Goal: Task Accomplishment & Management: Use online tool/utility

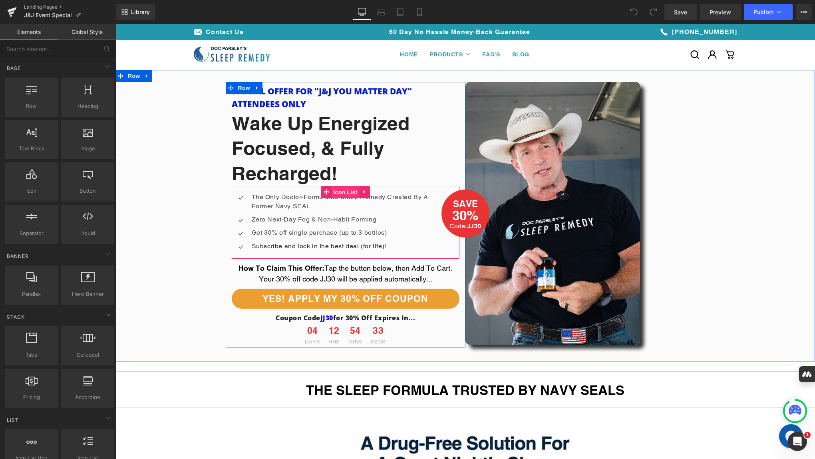
click at [339, 191] on span "Icon List" at bounding box center [345, 192] width 28 height 12
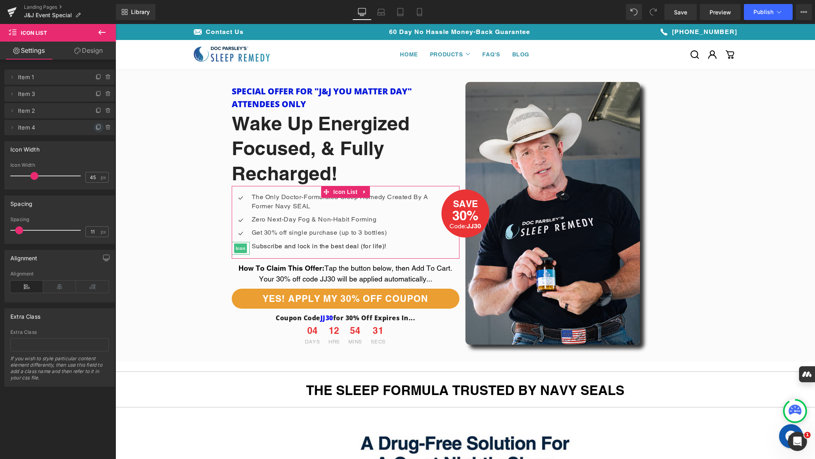
click at [96, 125] on icon at bounding box center [99, 127] width 6 height 6
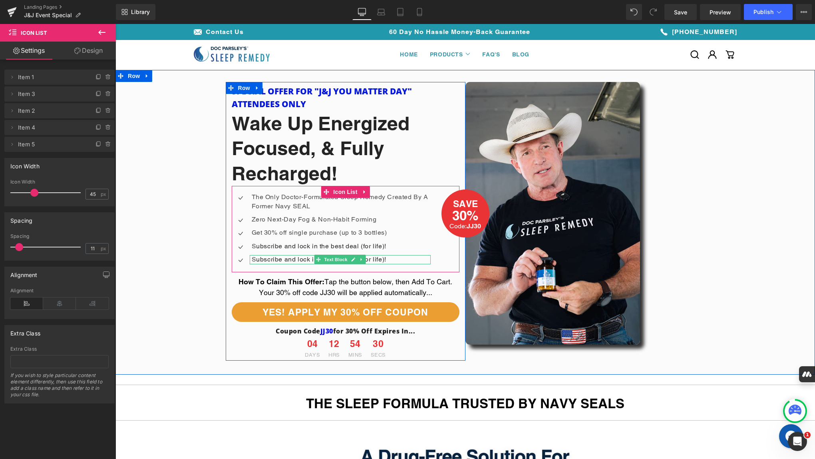
click at [263, 258] on span "ubscribe and lock in the best deal (for life)!" at bounding box center [321, 259] width 130 height 8
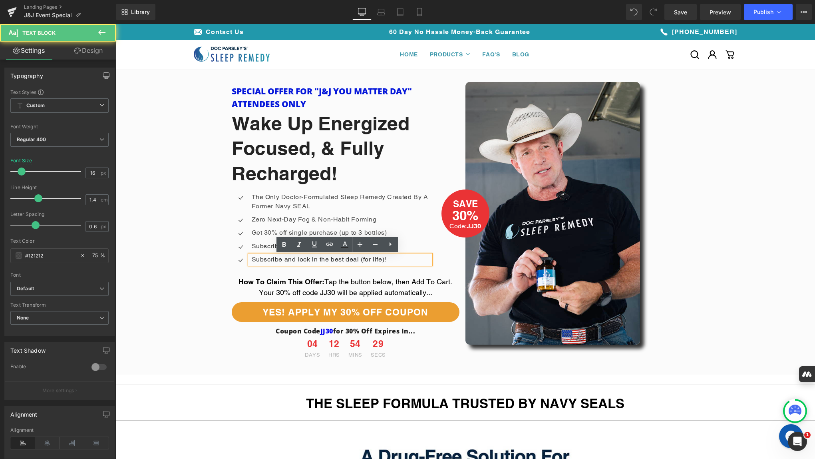
click at [263, 258] on span "ubscribe and lock in the best deal (for life)!" at bounding box center [321, 259] width 130 height 8
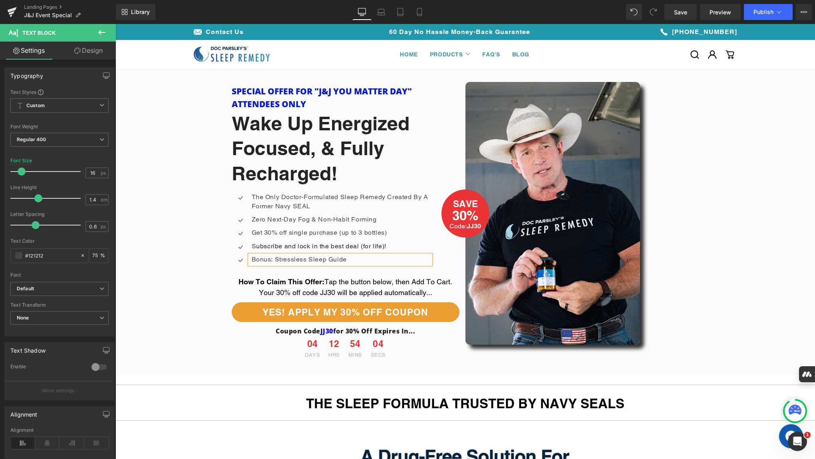
click at [252, 261] on p "Bonus: Stressless Sleep Guide" at bounding box center [341, 259] width 179 height 9
click at [353, 258] on p "Bonus: Stressless Sleep Guide" at bounding box center [341, 259] width 179 height 9
click at [252, 260] on p "Bonus: Stressless Sleep Guide PDF" at bounding box center [341, 259] width 179 height 9
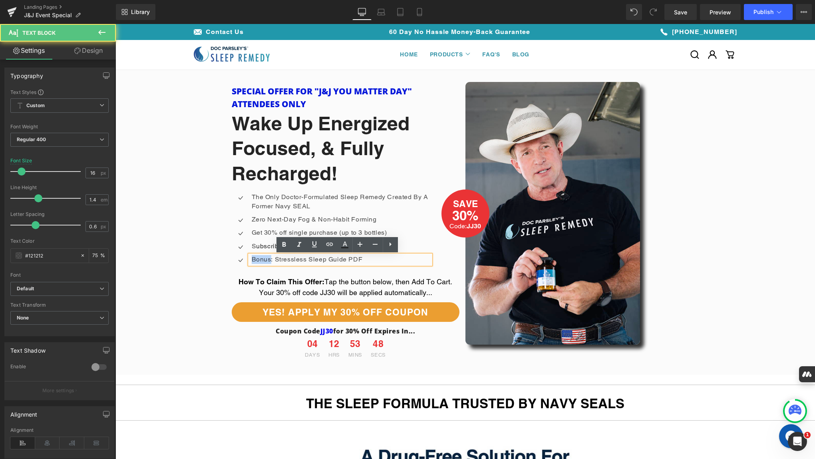
click at [252, 260] on p "Bonus: Stressless Sleep Guide PDF" at bounding box center [341, 259] width 179 height 9
copy p "Bonus: Stressless Sleep Guide PDF"
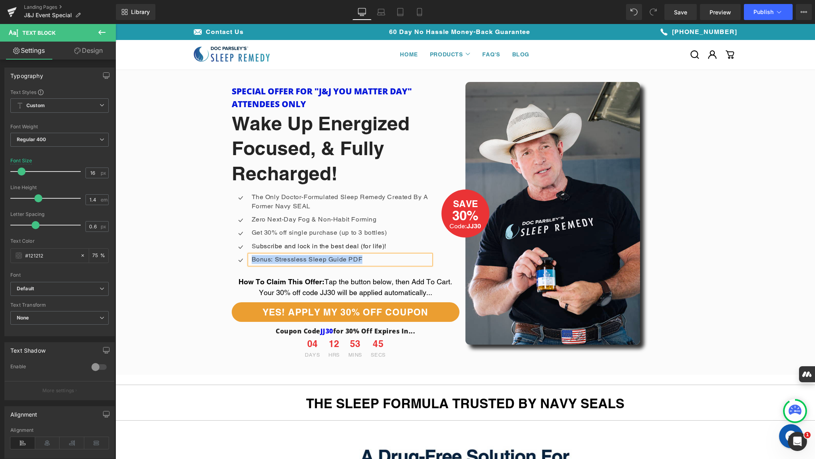
click at [451, 262] on div "Icon The Only Doctor-Formulated Sleep Remedy Created By A Former Navy SEAL Text…" at bounding box center [346, 229] width 228 height 86
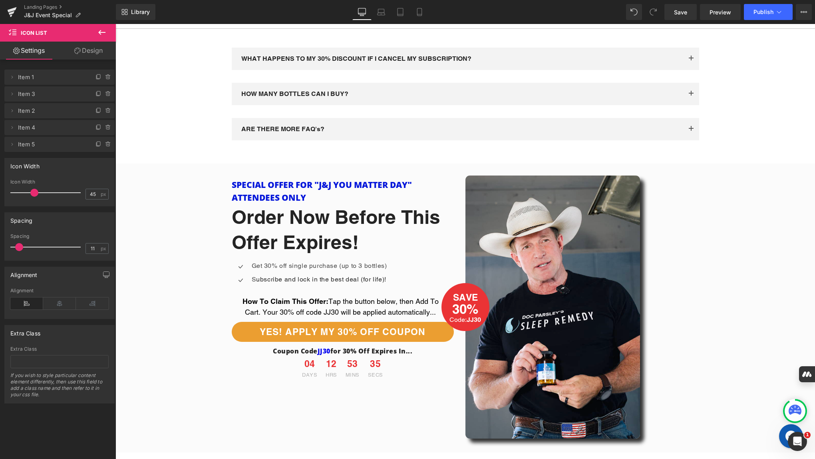
scroll to position [1902, 0]
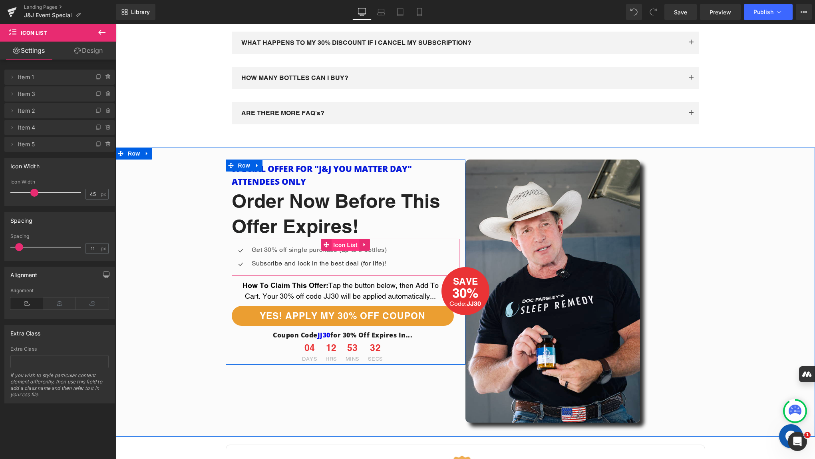
click at [340, 243] on span "Icon List" at bounding box center [345, 245] width 28 height 12
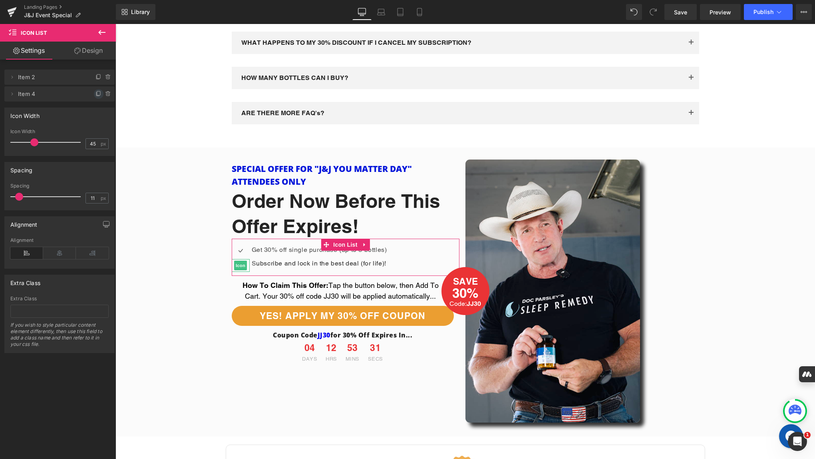
click at [96, 96] on icon at bounding box center [99, 94] width 6 height 6
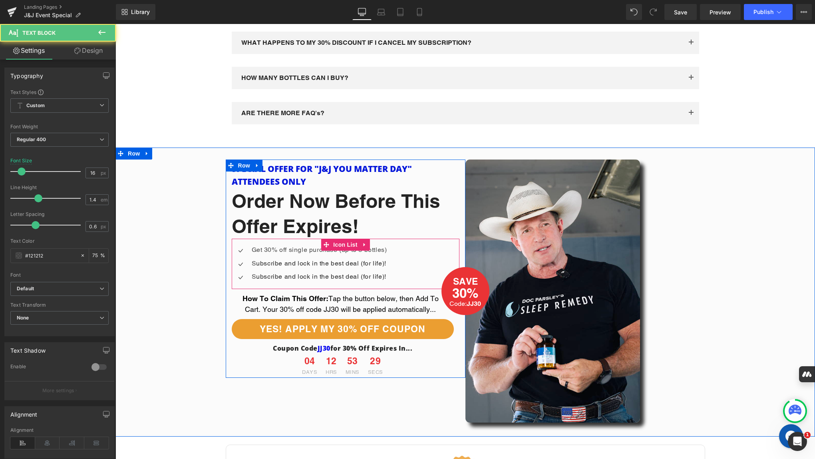
click at [270, 274] on span "ubscribe and lock in the best deal (for life)!" at bounding box center [321, 277] width 130 height 8
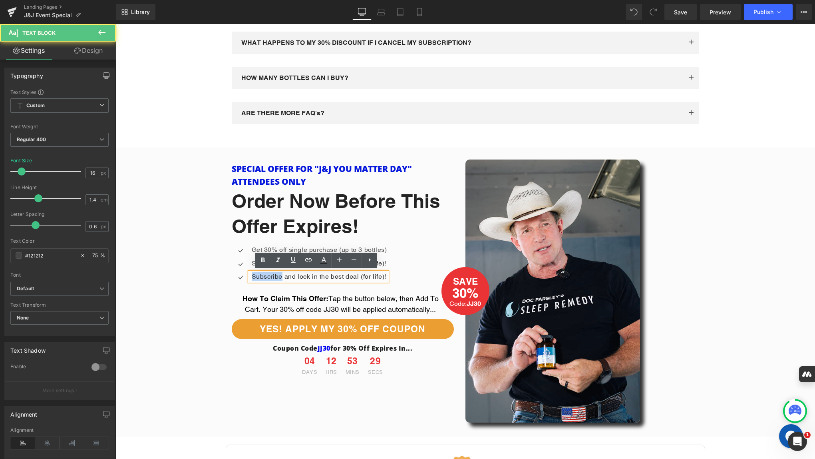
click at [270, 274] on span "ubscribe and lock in the best deal (for life)!" at bounding box center [321, 277] width 130 height 8
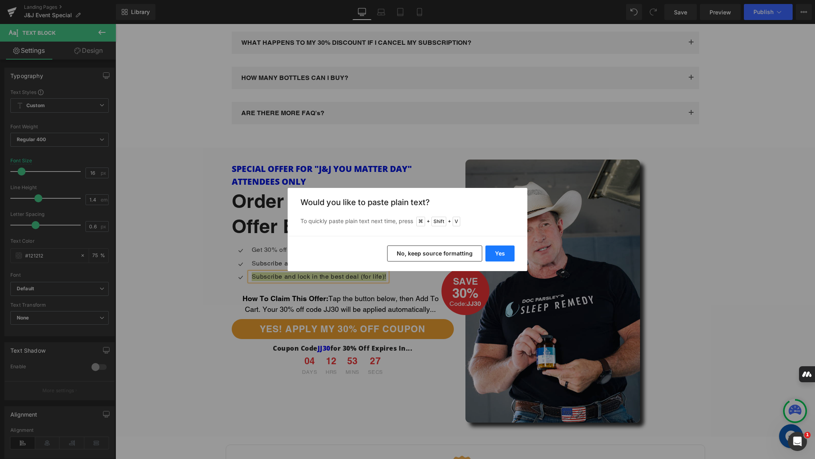
click at [500, 255] on button "Yes" at bounding box center [500, 253] width 29 height 16
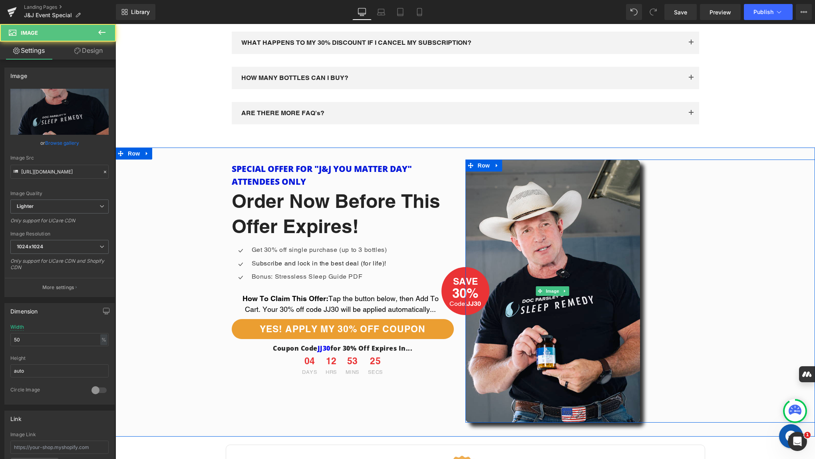
click at [758, 291] on div at bounding box center [641, 290] width 350 height 263
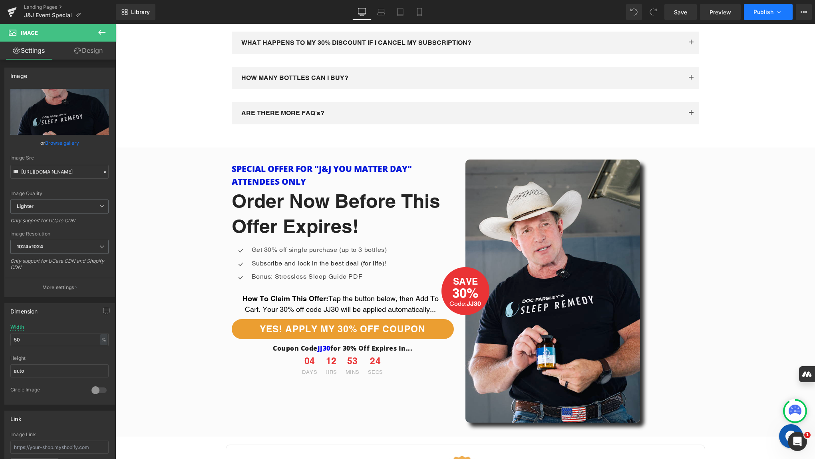
click at [765, 15] on button "Publish" at bounding box center [768, 12] width 49 height 16
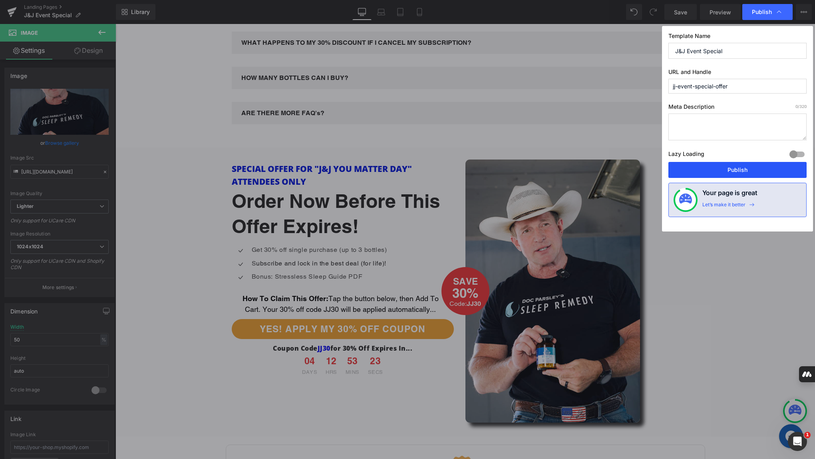
click at [733, 174] on button "Publish" at bounding box center [738, 170] width 138 height 16
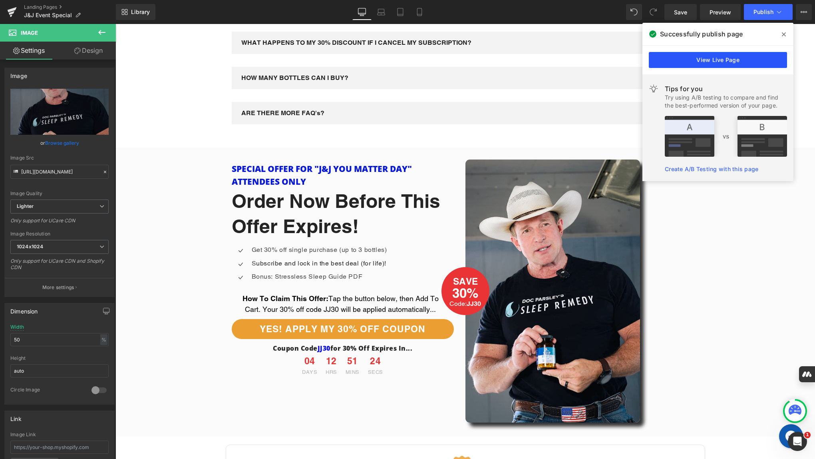
click at [730, 56] on link "View Live Page" at bounding box center [718, 60] width 138 height 16
